Goal: Information Seeking & Learning: Learn about a topic

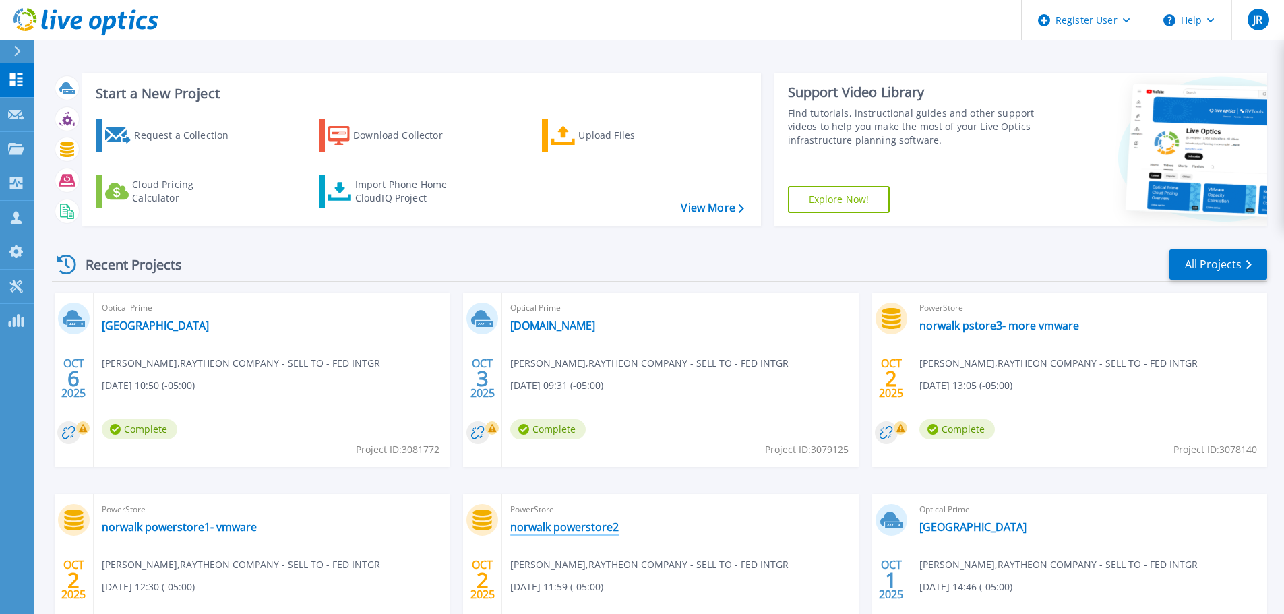
scroll to position [133, 0]
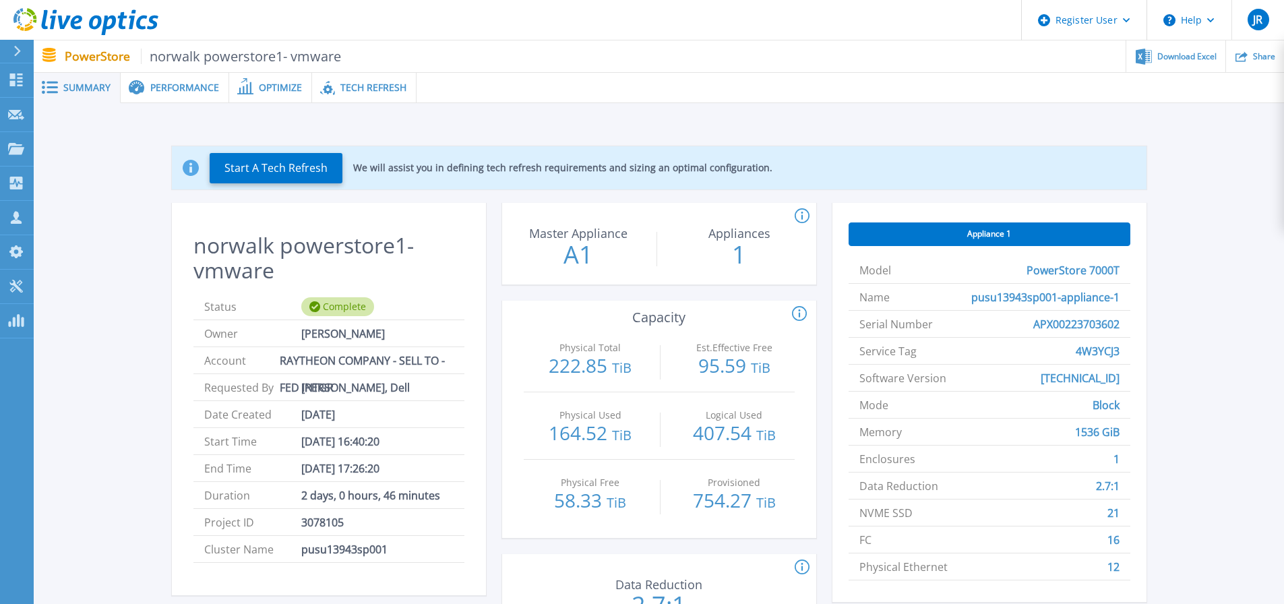
click at [381, 84] on span "Tech Refresh" at bounding box center [373, 87] width 66 height 9
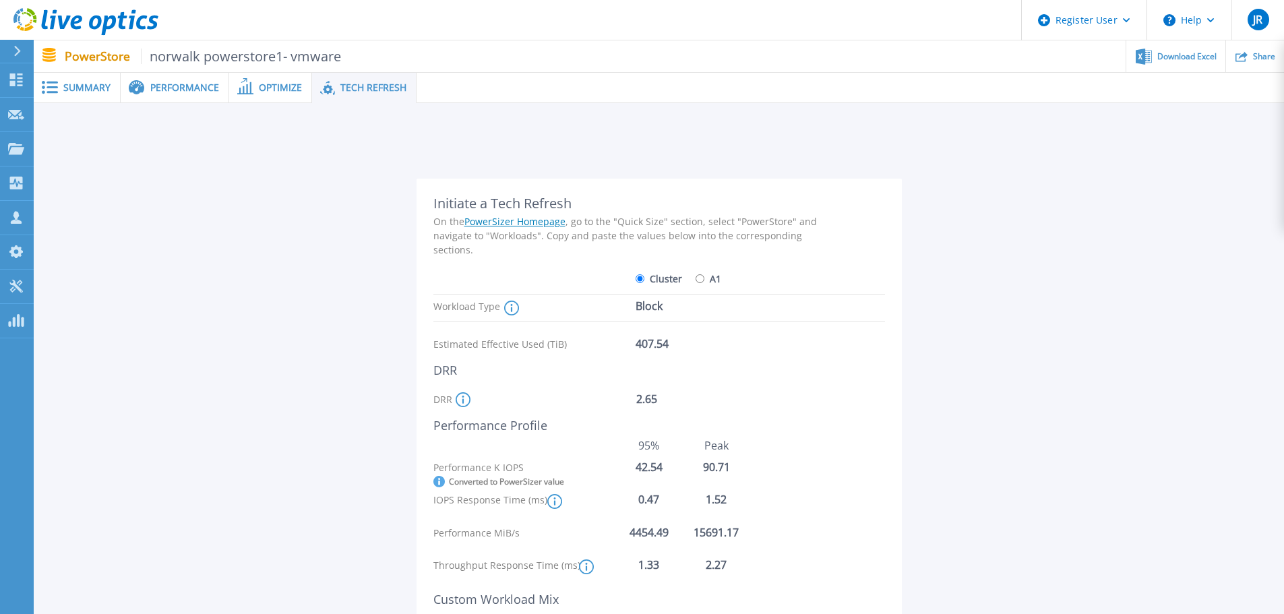
click at [191, 94] on div "Performance" at bounding box center [175, 88] width 108 height 30
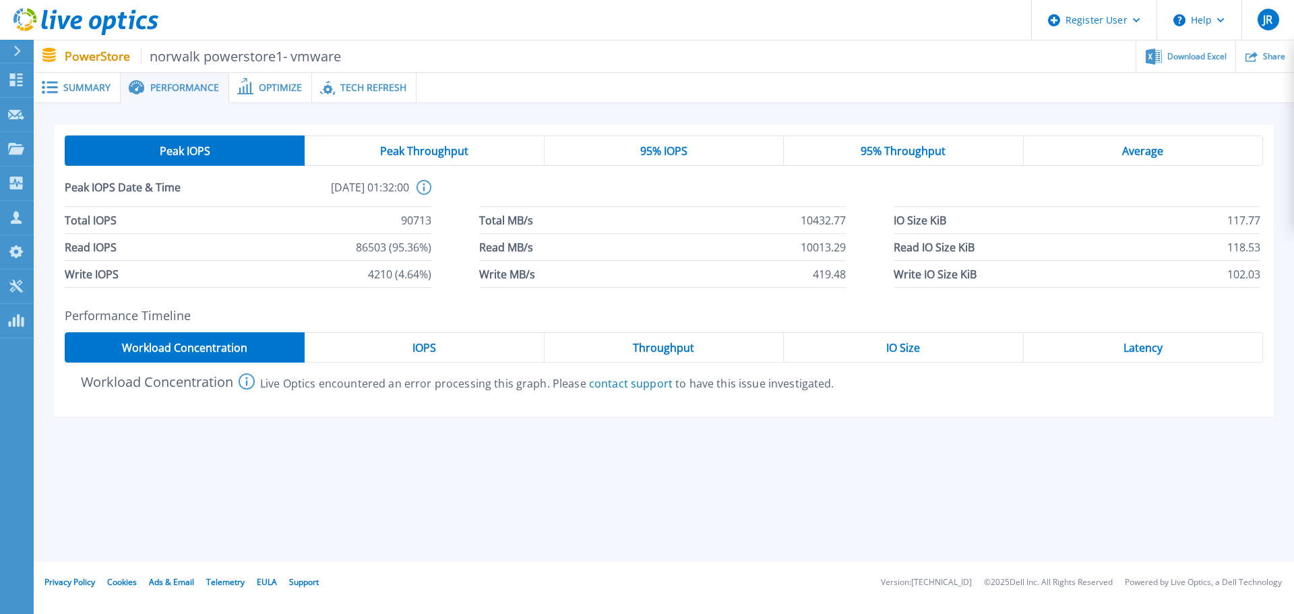
click at [908, 344] on span "IO Size" at bounding box center [903, 347] width 34 height 11
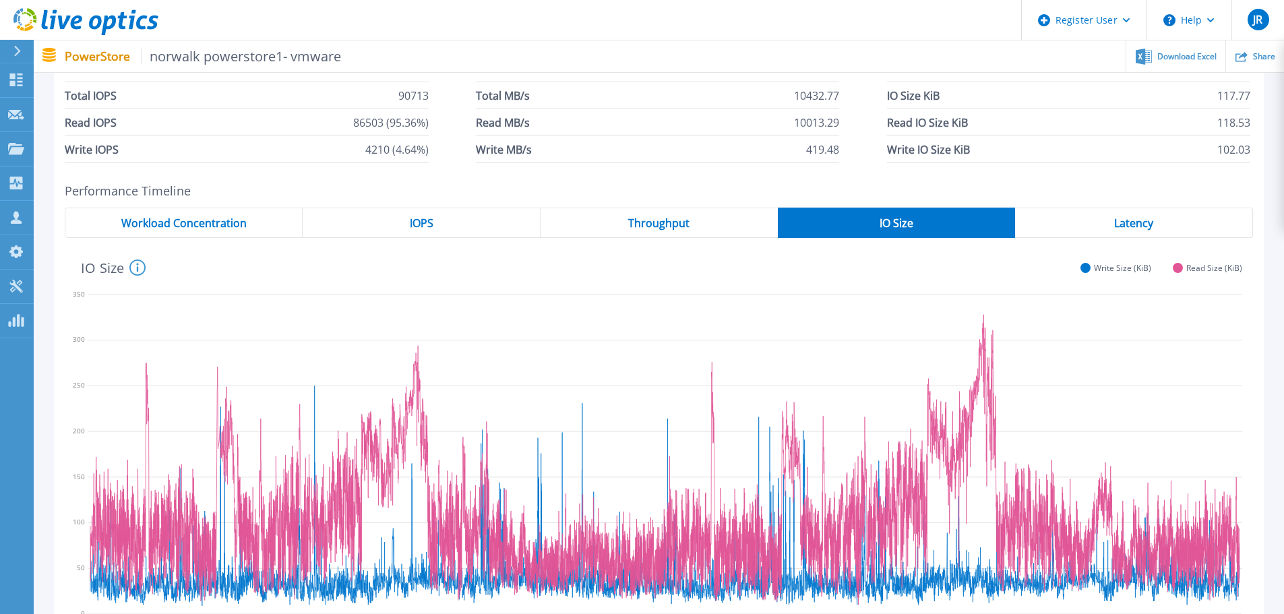
scroll to position [135, 0]
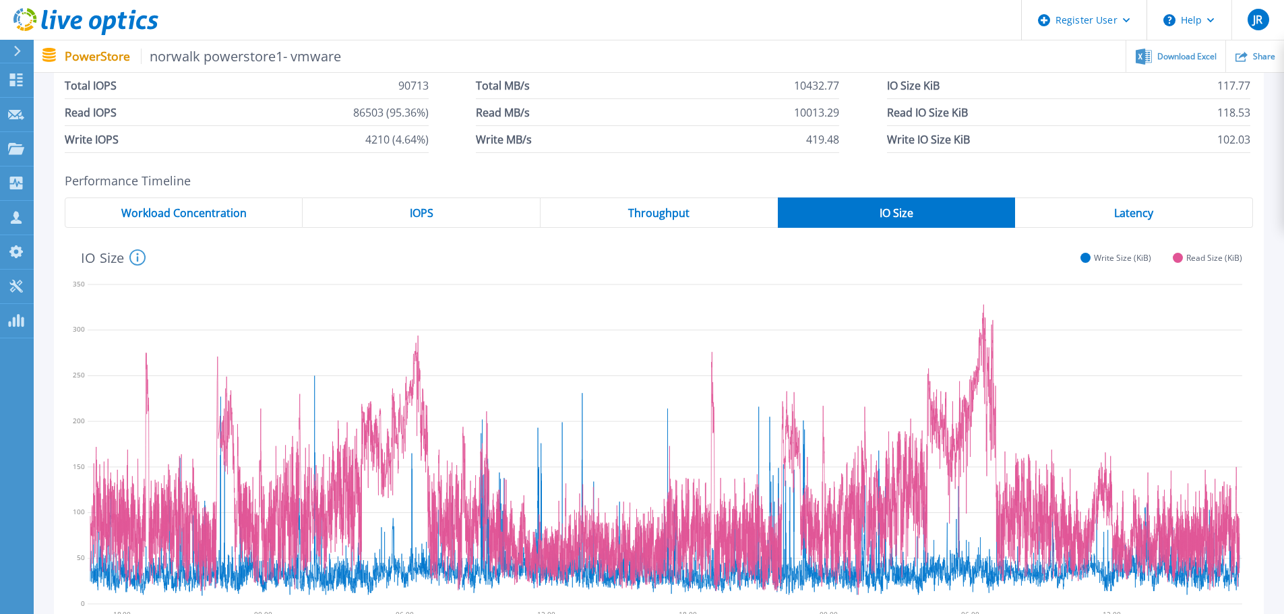
click at [645, 205] on div "Throughput" at bounding box center [658, 212] width 237 height 30
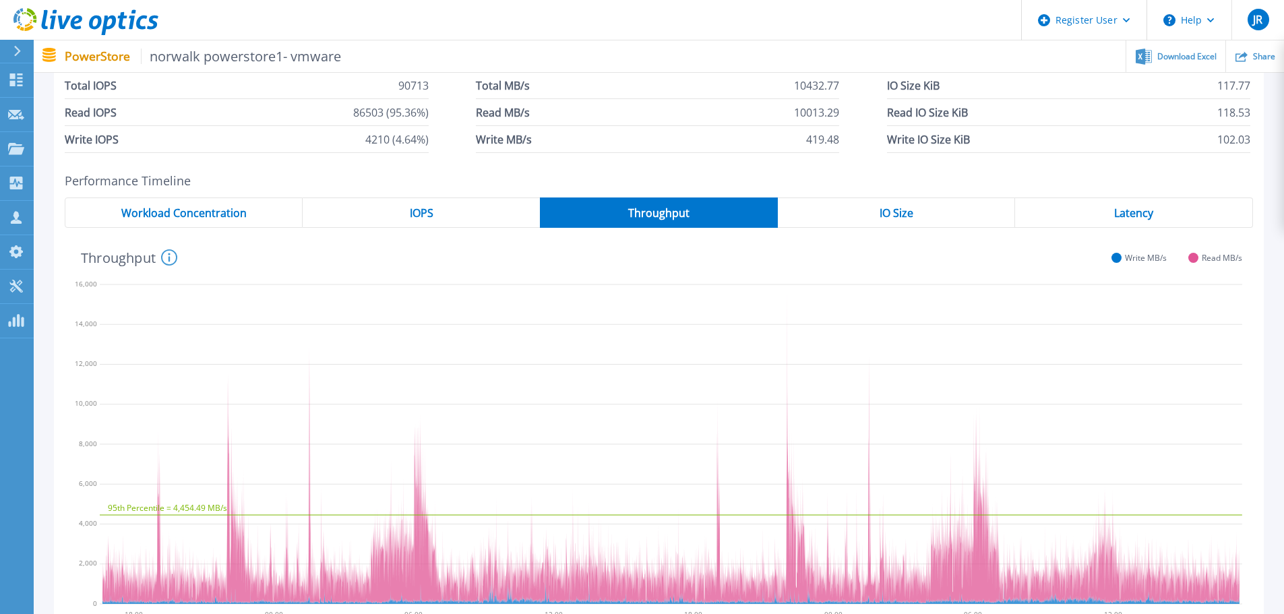
scroll to position [202, 0]
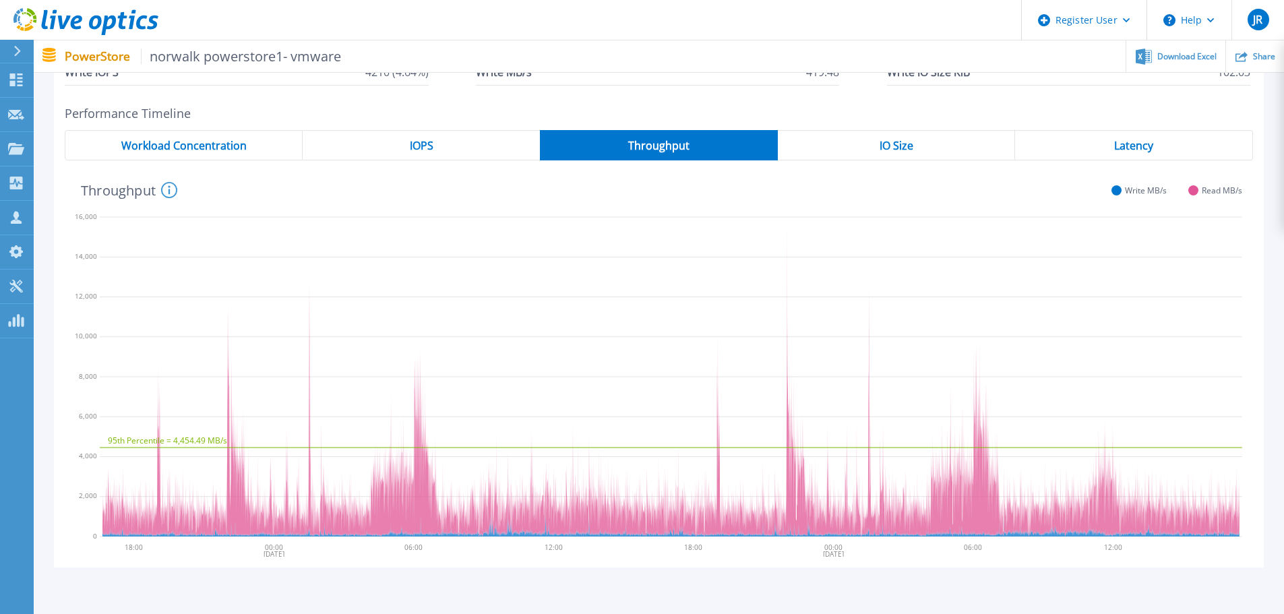
click at [472, 148] on div "IOPS" at bounding box center [421, 145] width 237 height 30
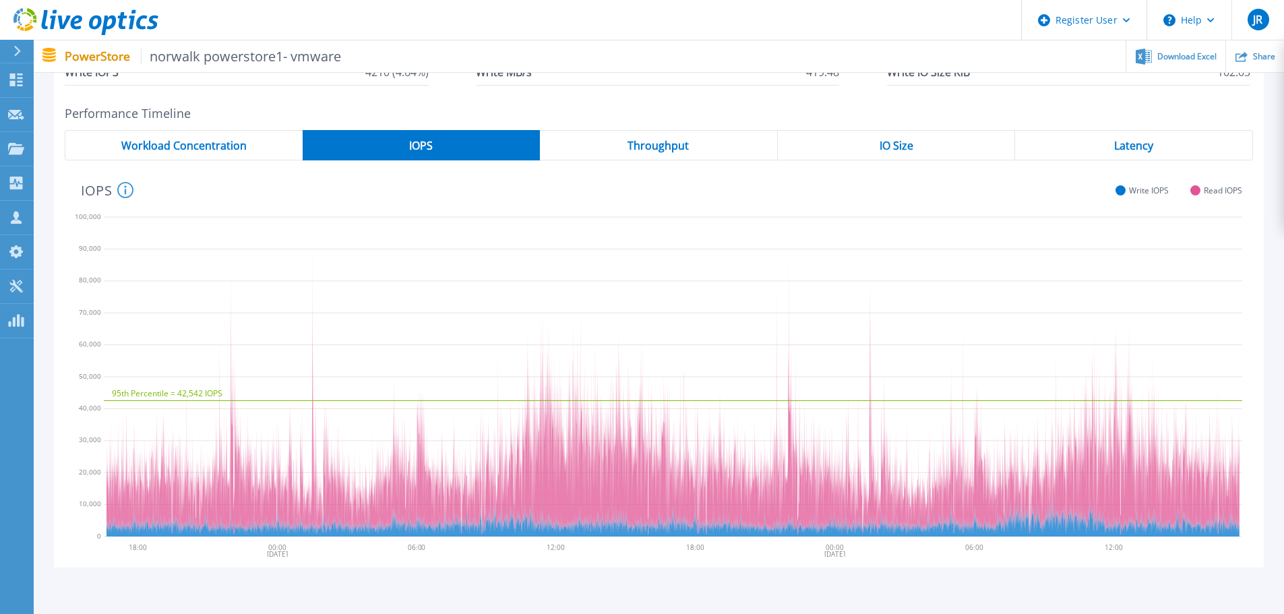
click at [460, 145] on div "IOPS" at bounding box center [422, 145] width 238 height 30
click at [1153, 144] on div "Latency" at bounding box center [1134, 145] width 238 height 30
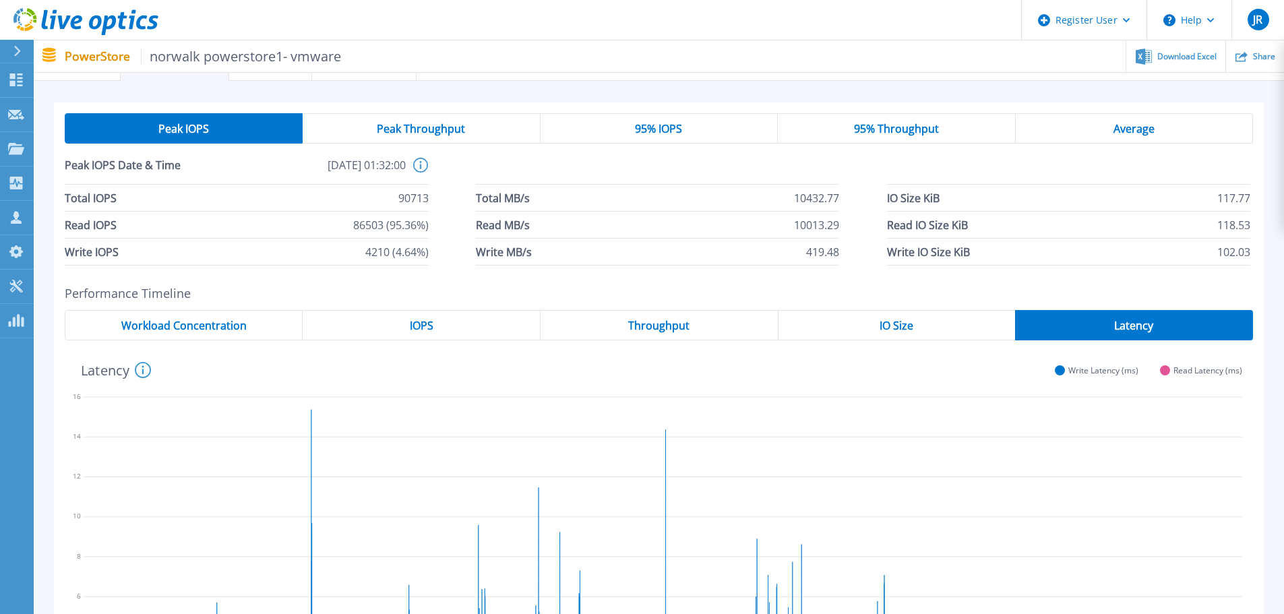
scroll to position [0, 0]
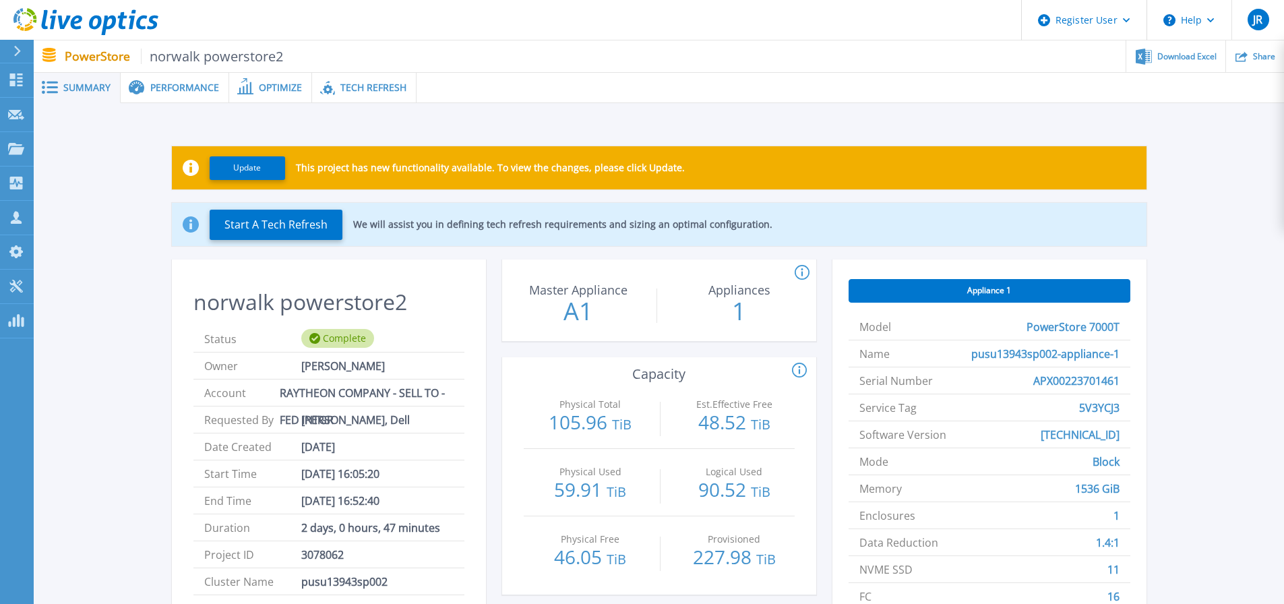
click at [381, 105] on div "Update This project has new functionality available. To view the changes, pleas…" at bounding box center [659, 427] width 1250 height 648
click at [381, 88] on span "Tech Refresh" at bounding box center [373, 87] width 66 height 9
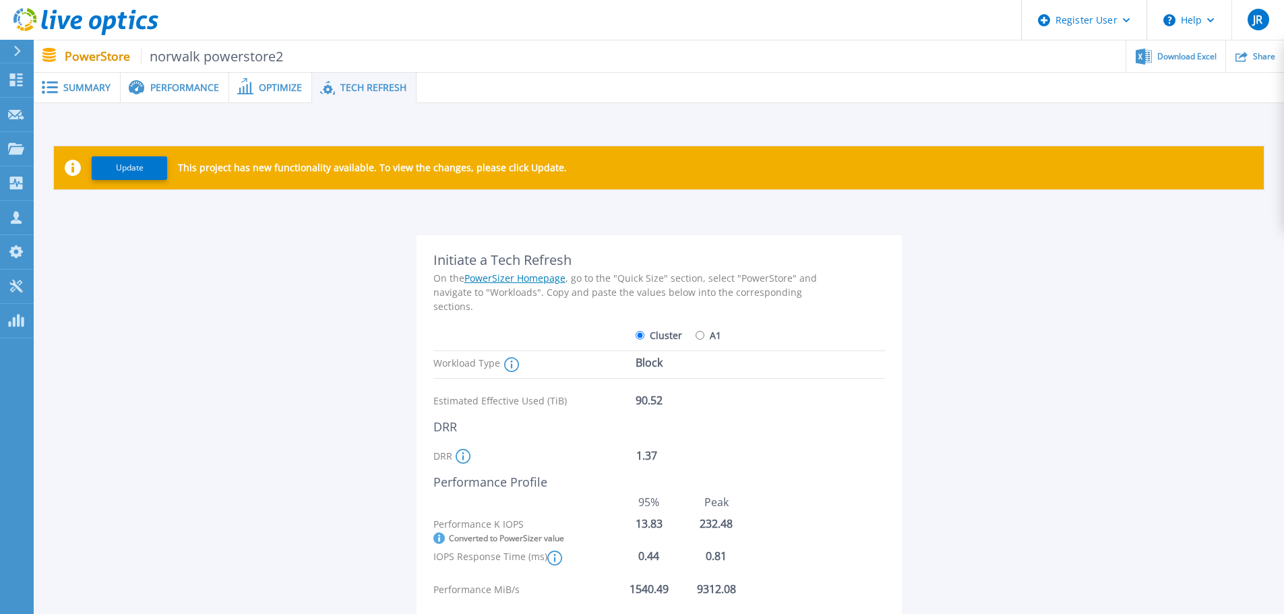
click at [185, 88] on span "Performance" at bounding box center [184, 87] width 69 height 9
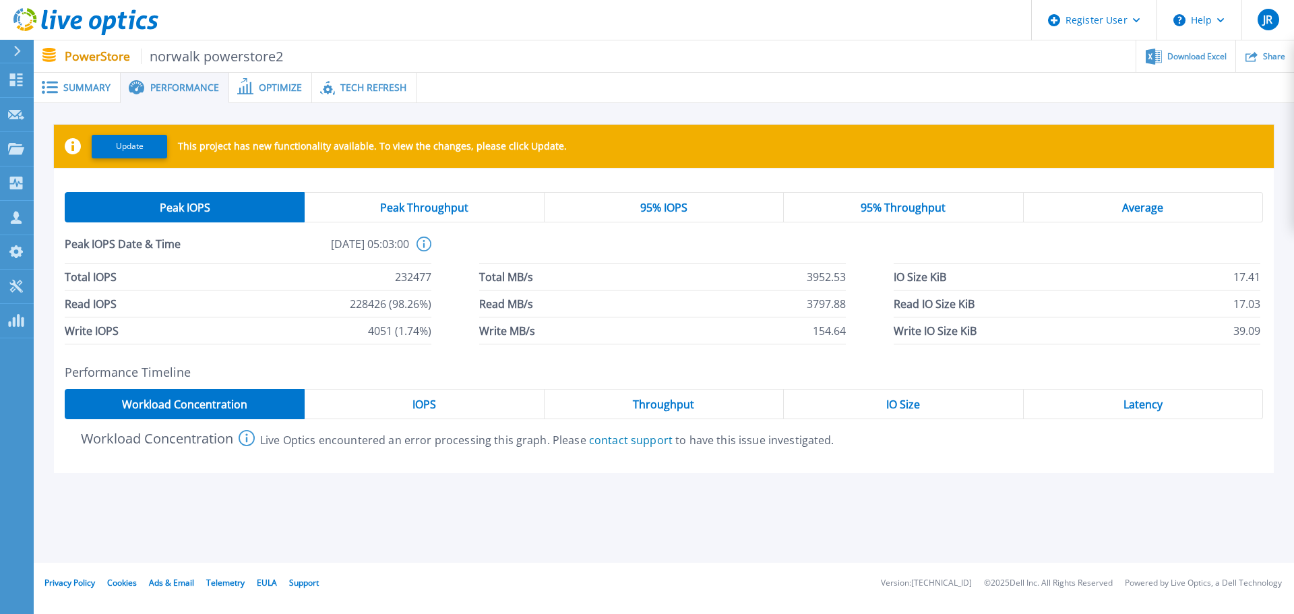
click at [416, 395] on div "IOPS" at bounding box center [424, 404] width 239 height 30
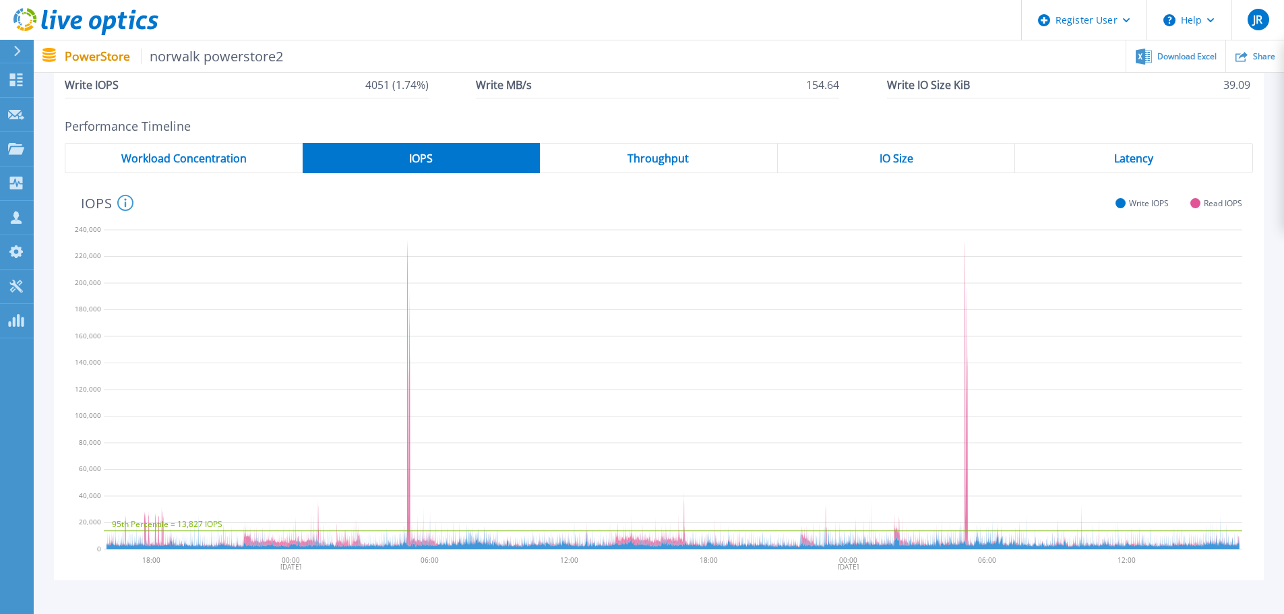
scroll to position [270, 0]
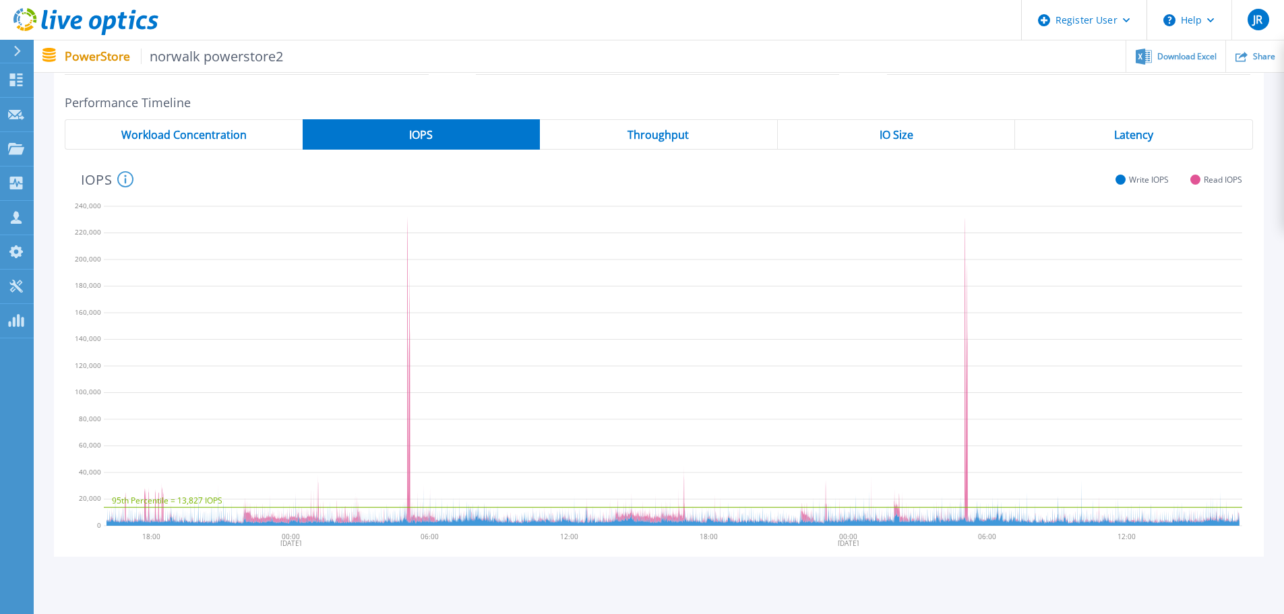
click at [664, 132] on span "Throughput" at bounding box center [657, 134] width 61 height 11
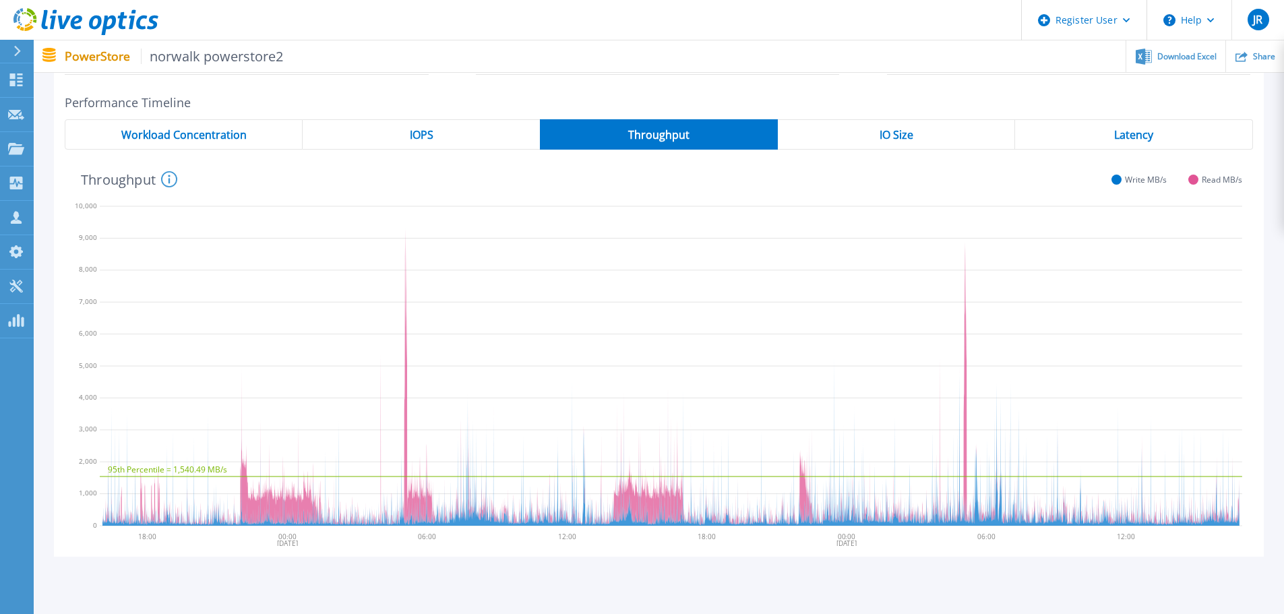
click at [908, 131] on span "IO Size" at bounding box center [896, 134] width 34 height 11
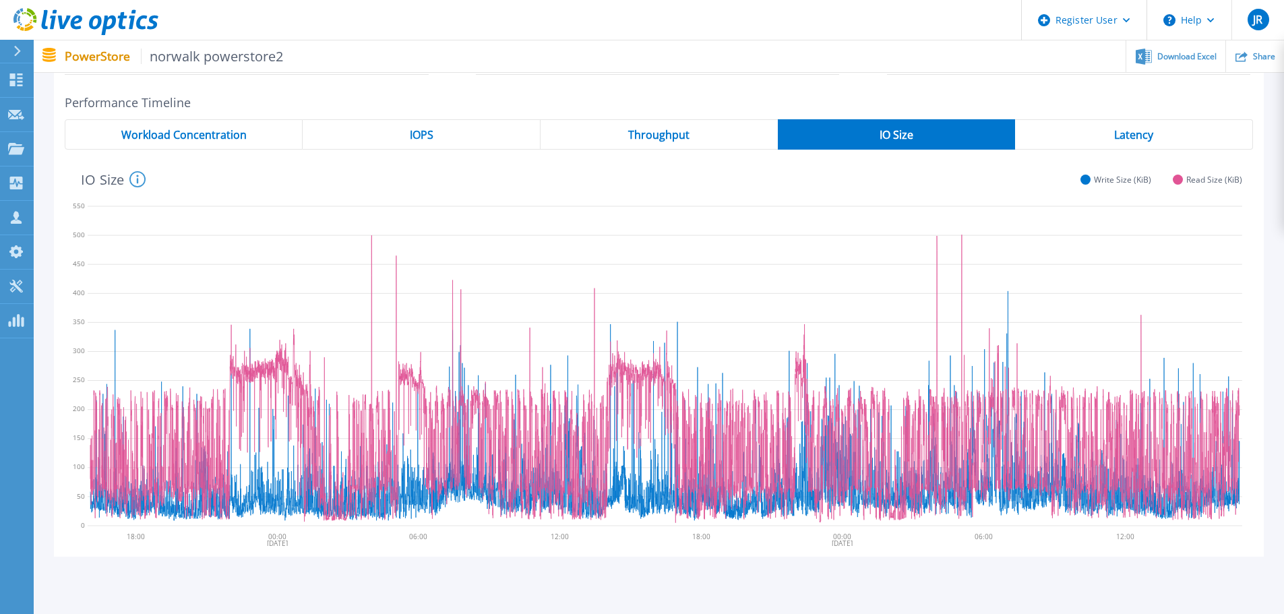
click at [1158, 128] on div "Latency" at bounding box center [1134, 134] width 238 height 30
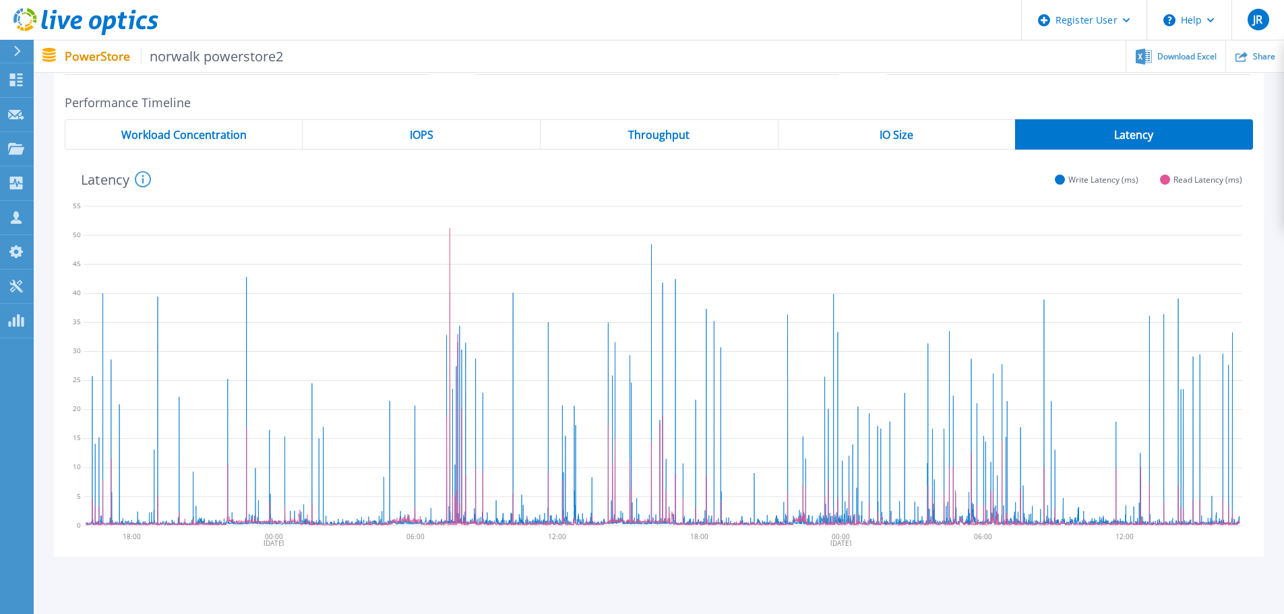
click at [224, 140] on span "Workload Concentration" at bounding box center [183, 134] width 125 height 11
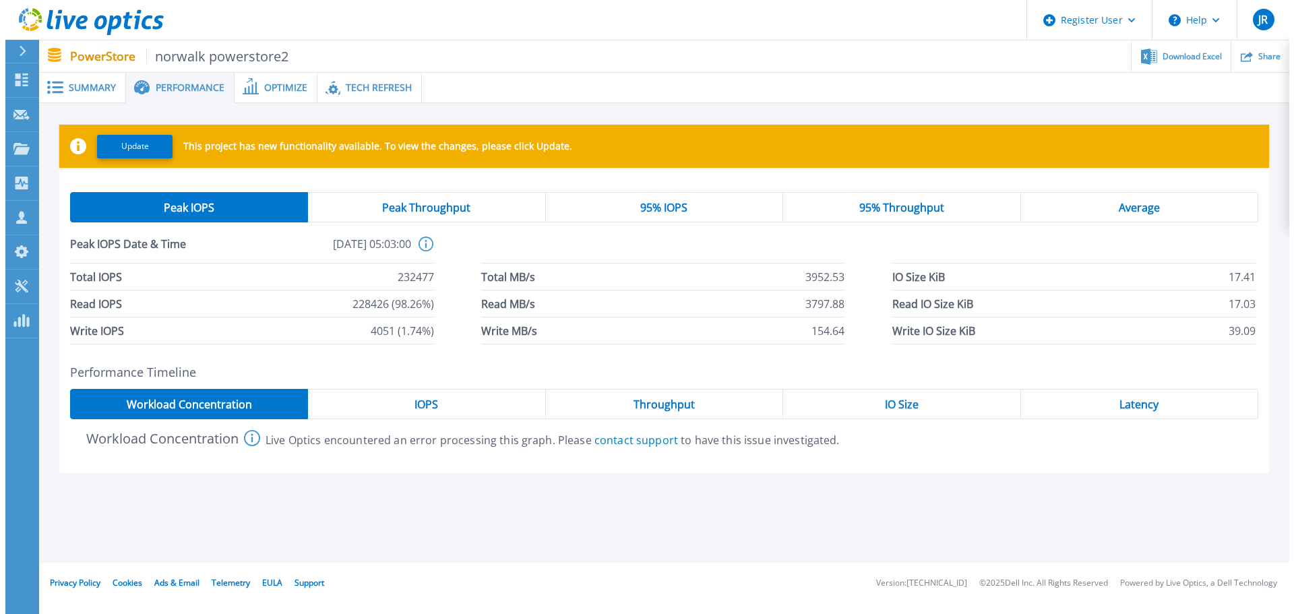
scroll to position [0, 0]
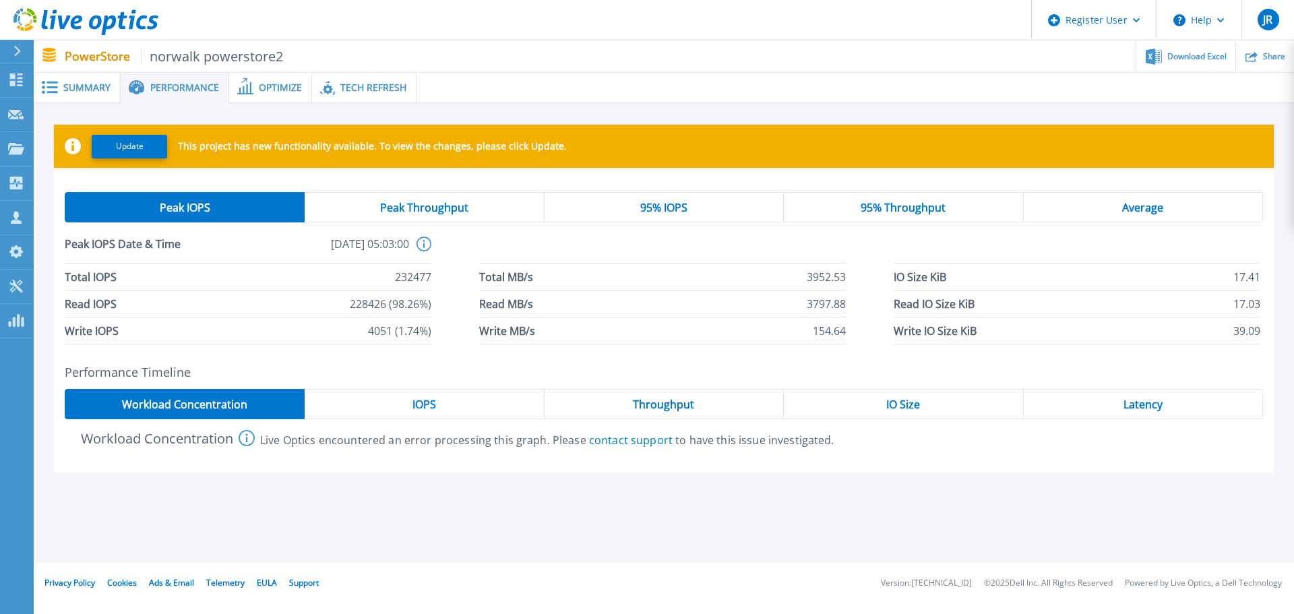
click at [435, 210] on span "Peak Throughput" at bounding box center [424, 207] width 88 height 11
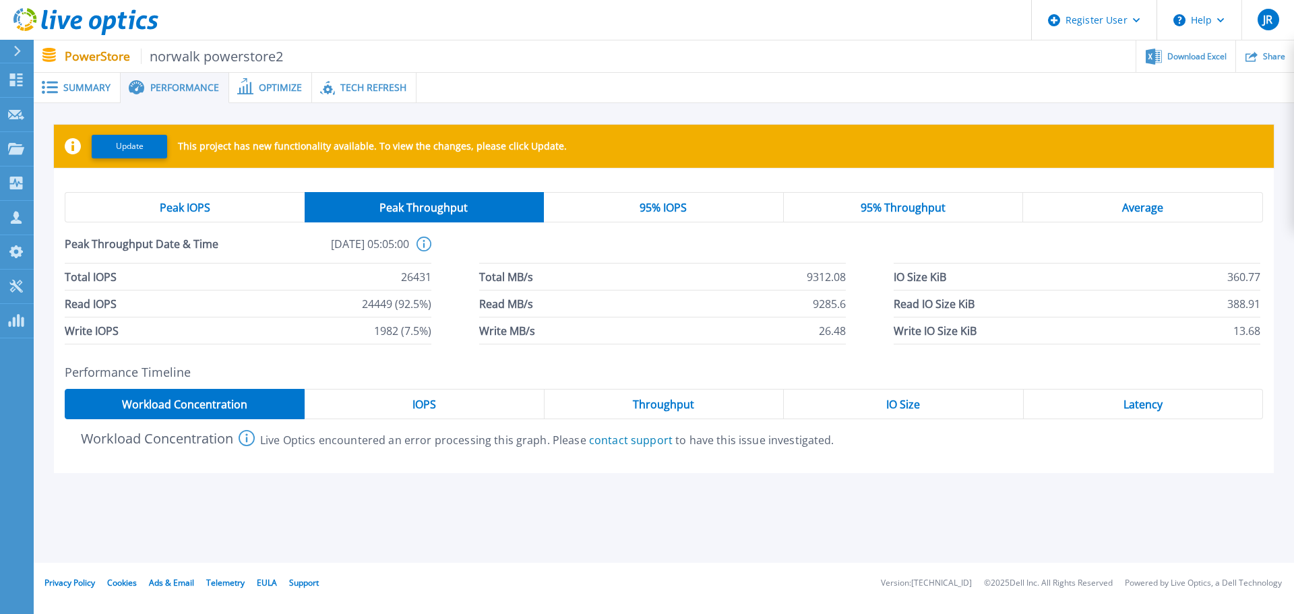
click at [676, 220] on div "95% IOPS" at bounding box center [664, 207] width 240 height 30
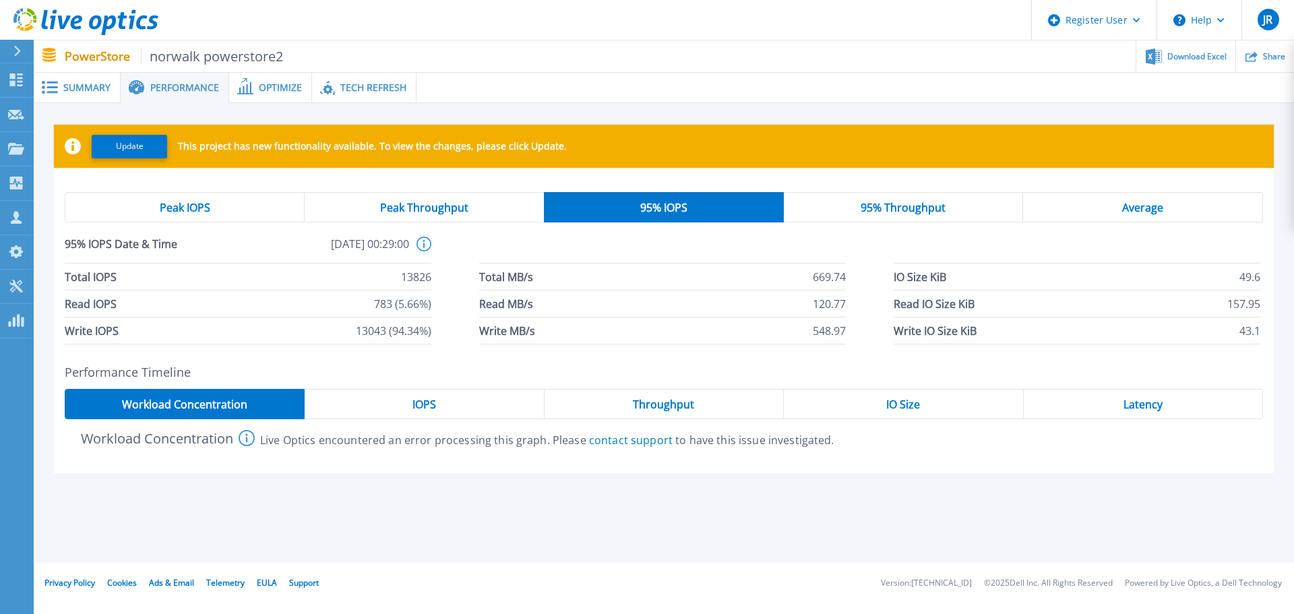
click at [894, 212] on span "95% Throughput" at bounding box center [902, 207] width 85 height 11
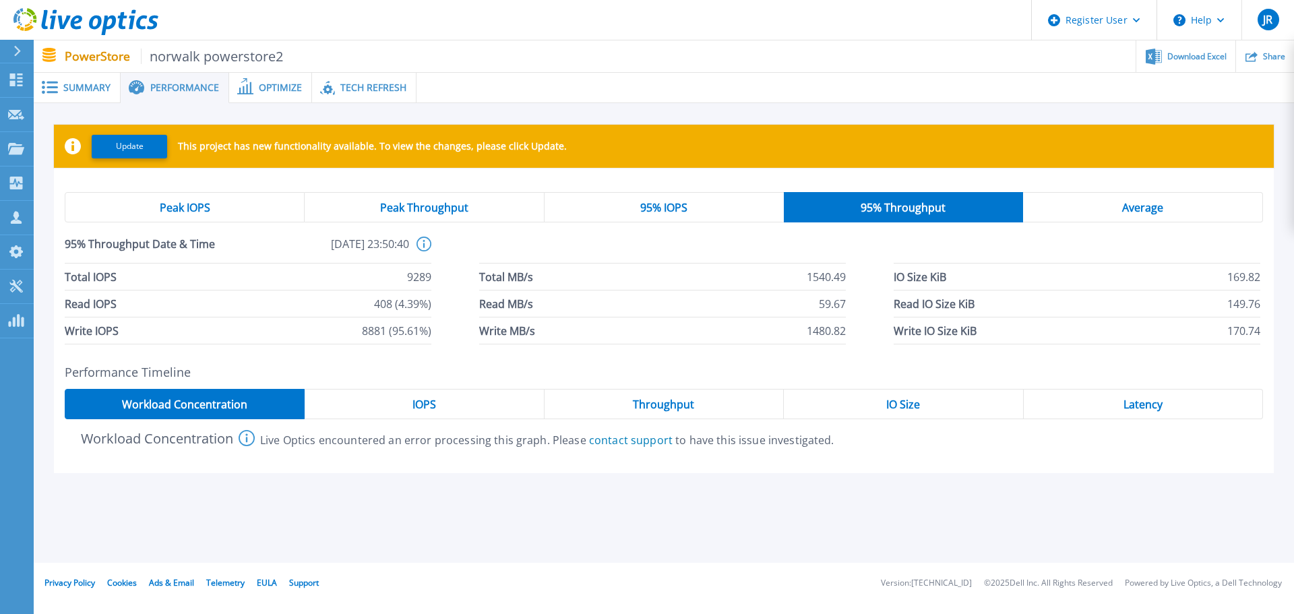
click at [1149, 204] on span "Average" at bounding box center [1142, 207] width 41 height 11
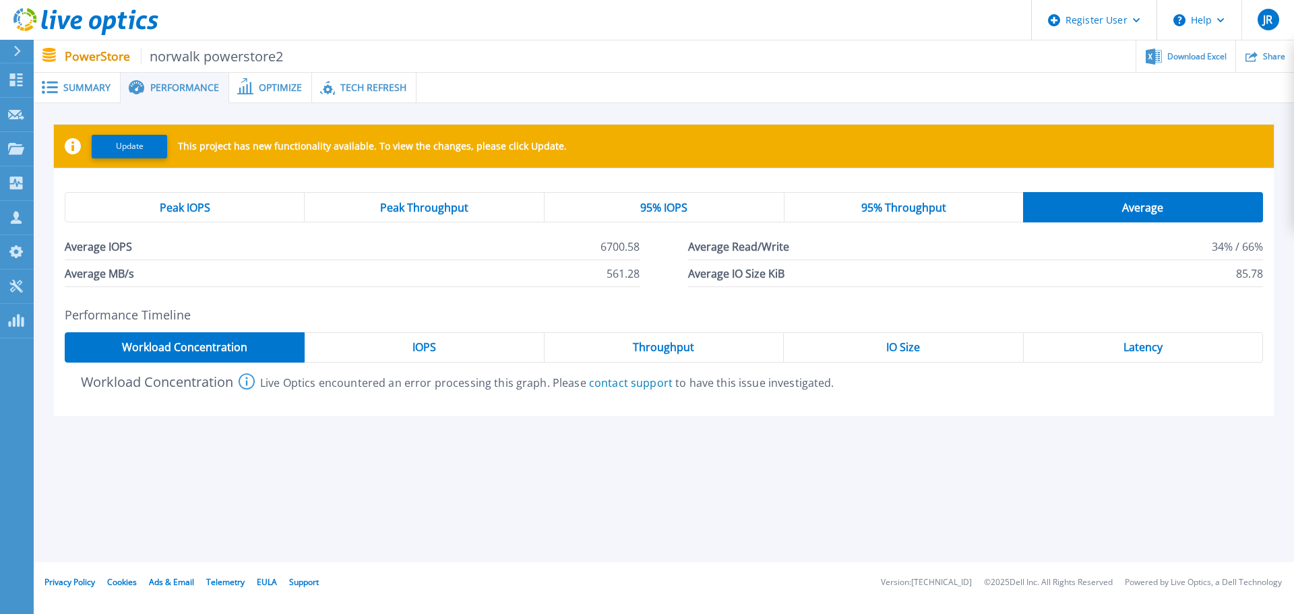
click at [215, 200] on div "Peak IOPS" at bounding box center [185, 207] width 240 height 30
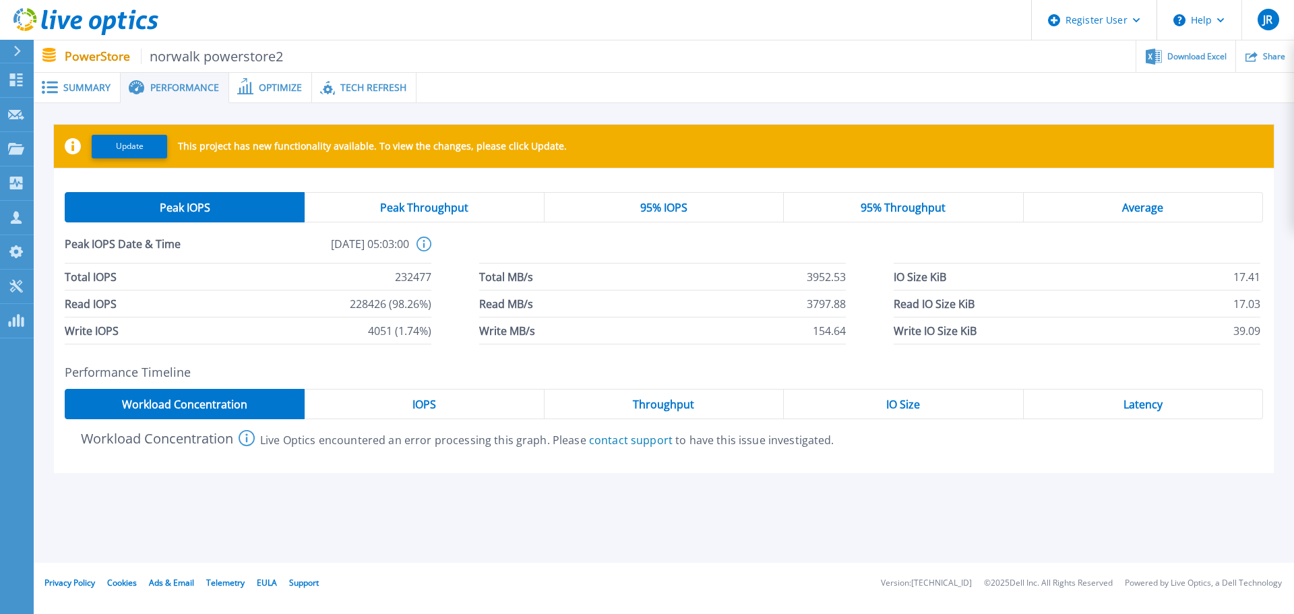
click at [282, 88] on span "Optimize" at bounding box center [280, 87] width 43 height 9
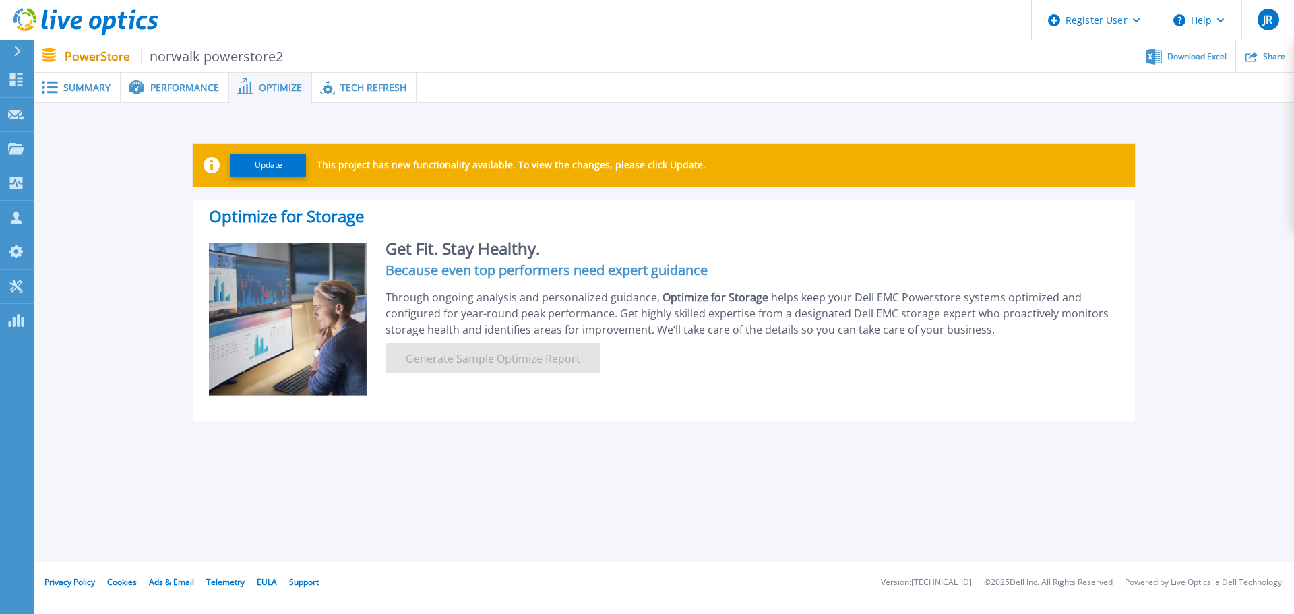
click at [369, 85] on span "Tech Refresh" at bounding box center [373, 87] width 66 height 9
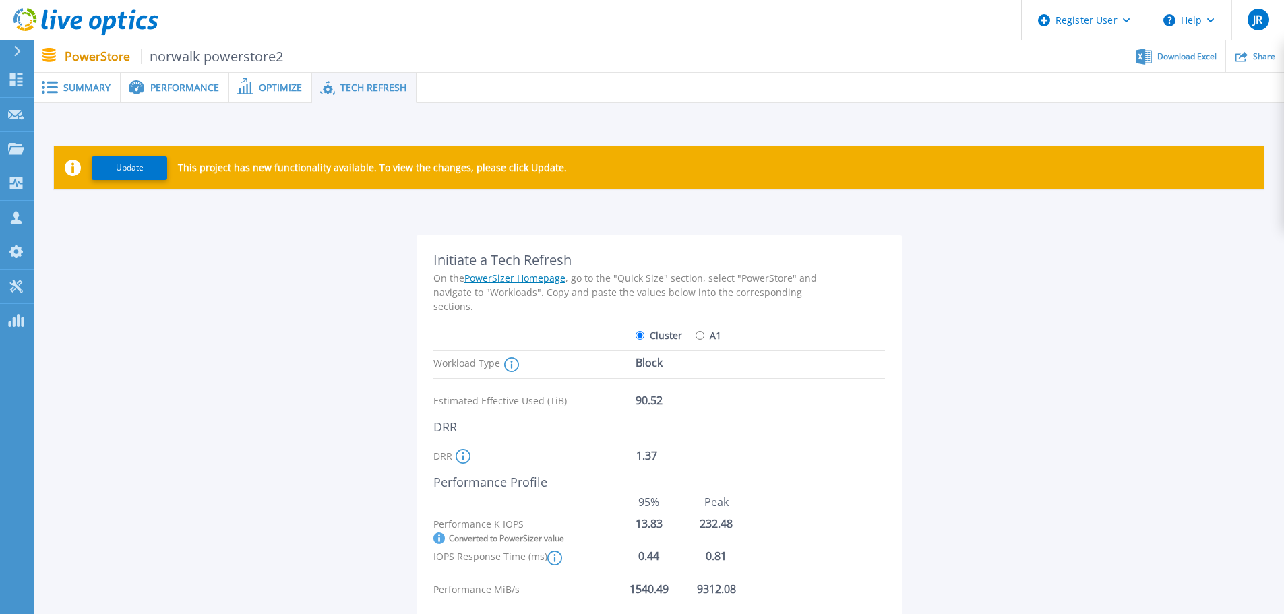
click at [188, 90] on span "Performance" at bounding box center [184, 87] width 69 height 9
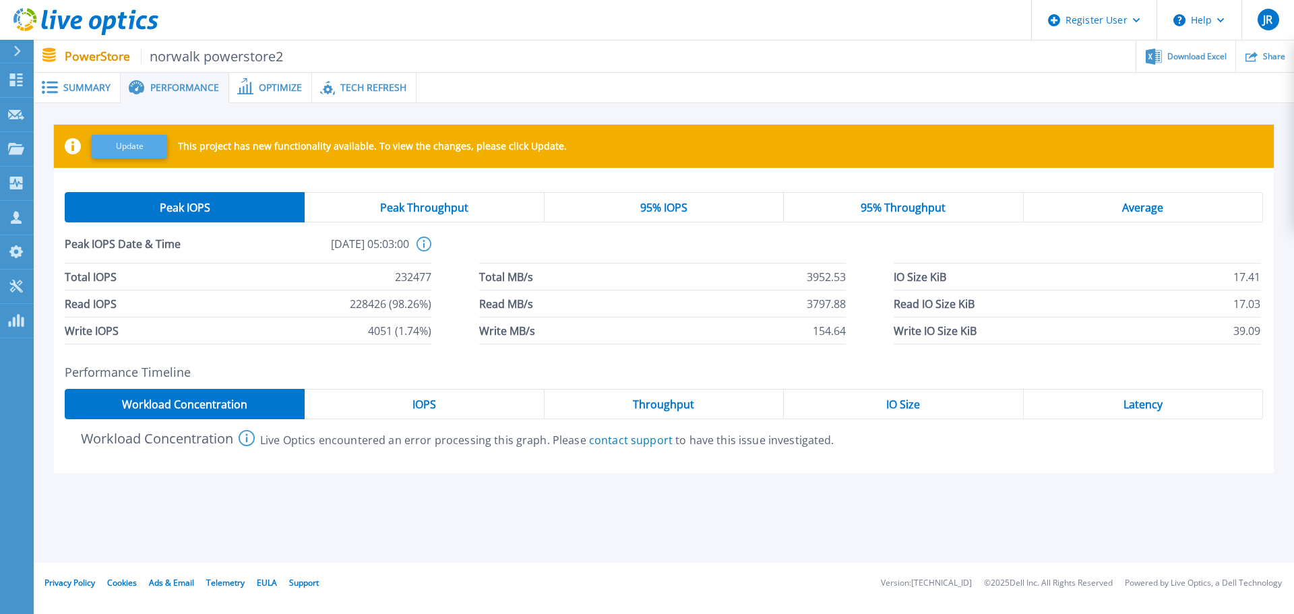
click at [122, 144] on button "Update" at bounding box center [129, 147] width 75 height 24
